Goal: Task Accomplishment & Management: Manage account settings

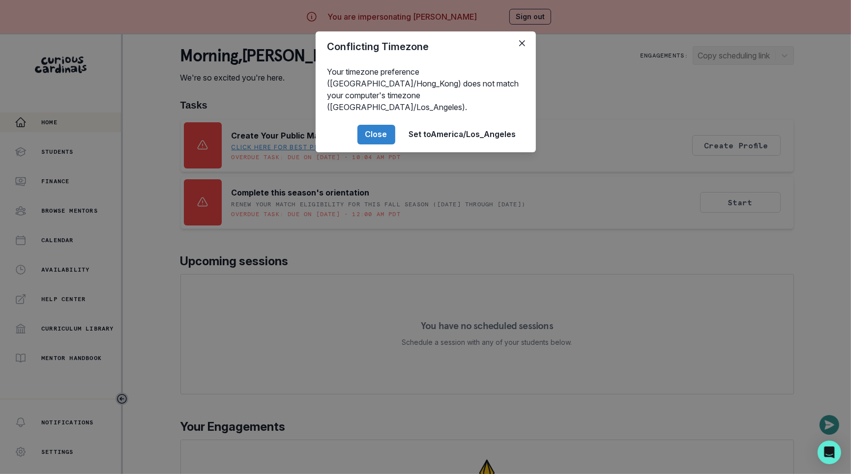
click at [295, 209] on div "Conflicting Timezone Your timezone preference ([GEOGRAPHIC_DATA]/Hong_Kong) doe…" at bounding box center [425, 237] width 851 height 474
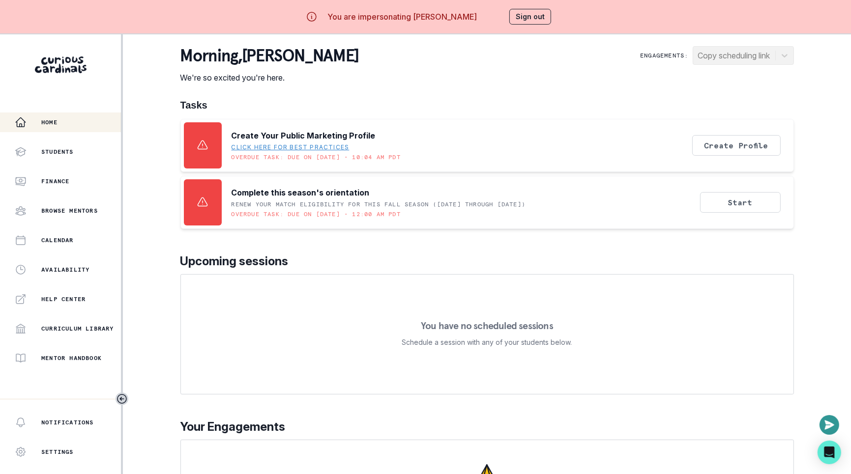
scroll to position [62, 0]
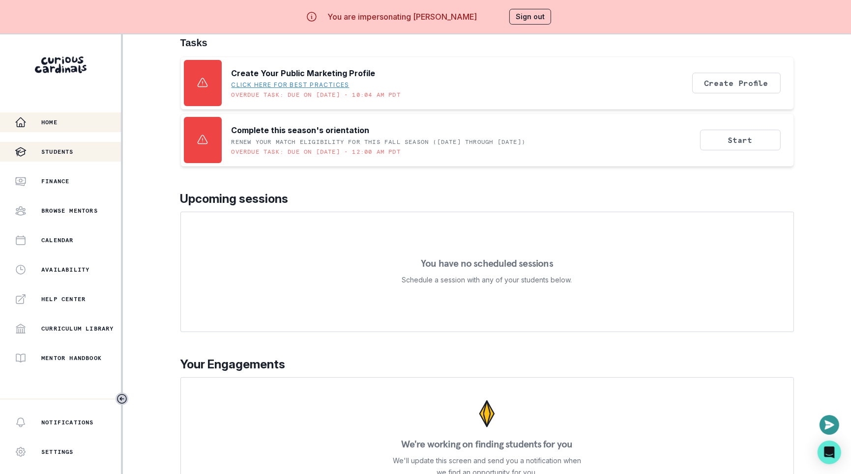
click at [57, 156] on div "Students" at bounding box center [68, 152] width 106 height 12
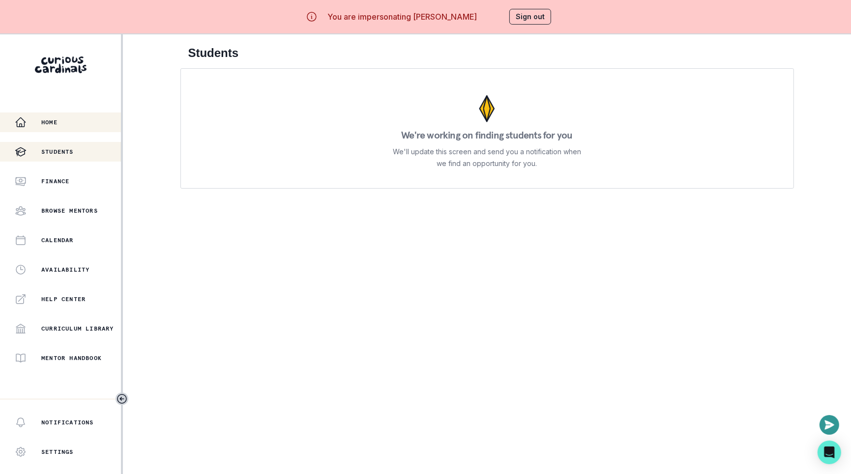
click at [62, 115] on button "Home" at bounding box center [60, 123] width 121 height 20
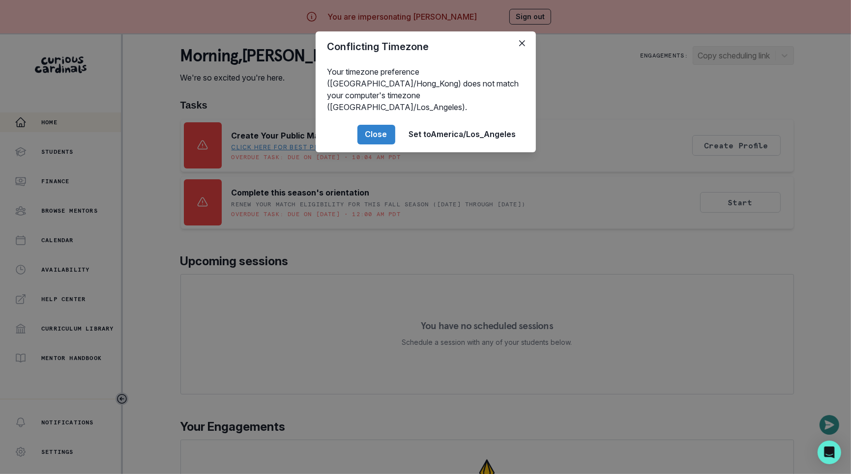
click at [304, 217] on div "Conflicting Timezone Your timezone preference ([GEOGRAPHIC_DATA]/Hong_Kong) doe…" at bounding box center [425, 237] width 851 height 474
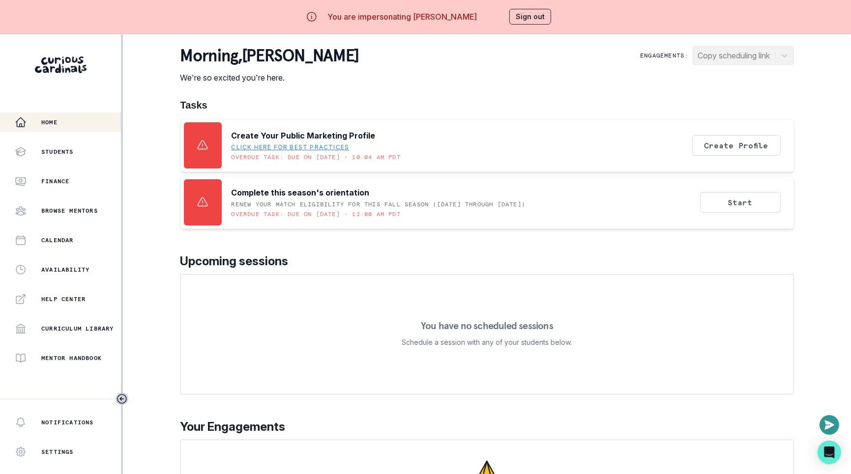
click at [523, 28] on div "You are impersonating [PERSON_NAME] Sign out" at bounding box center [425, 17] width 279 height 24
click at [523, 25] on div "You are impersonating [PERSON_NAME] Sign out" at bounding box center [425, 17] width 279 height 24
click at [520, 15] on button "Sign out" at bounding box center [530, 17] width 42 height 16
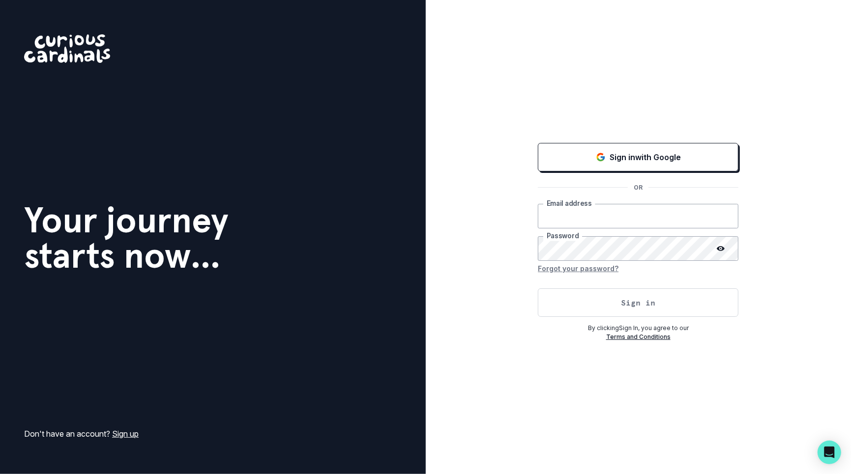
type input "[EMAIL_ADDRESS][DOMAIN_NAME]"
click at [587, 298] on button "Sign in" at bounding box center [638, 302] width 200 height 28
